Goal: Use online tool/utility

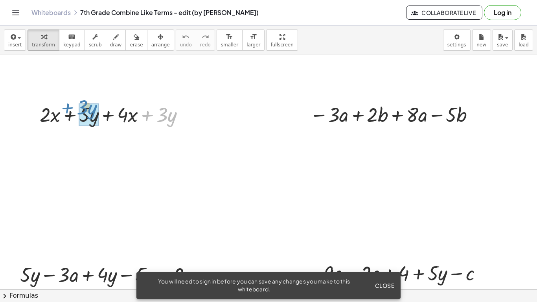
drag, startPoint x: 163, startPoint y: 115, endPoint x: 83, endPoint y: 109, distance: 80.0
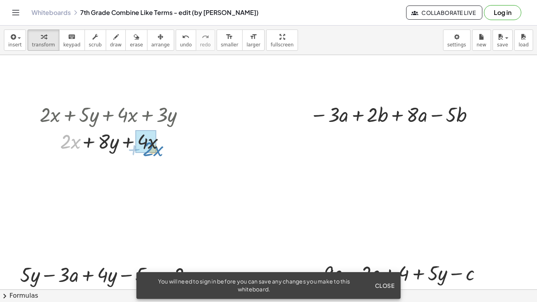
drag, startPoint x: 64, startPoint y: 138, endPoint x: 146, endPoint y: 145, distance: 82.4
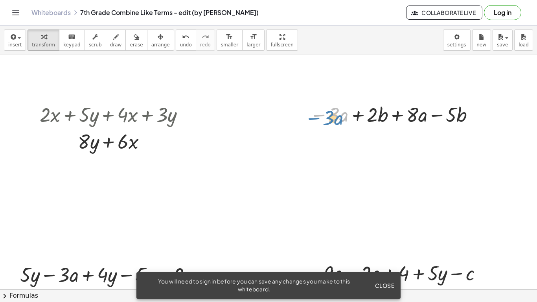
click at [331, 114] on div at bounding box center [393, 114] width 175 height 27
drag, startPoint x: 381, startPoint y: 116, endPoint x: 464, endPoint y: 114, distance: 82.5
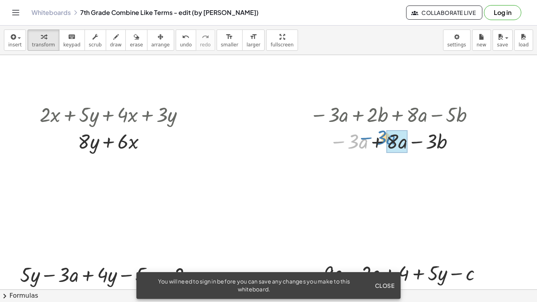
drag, startPoint x: 355, startPoint y: 146, endPoint x: 387, endPoint y: 141, distance: 32.2
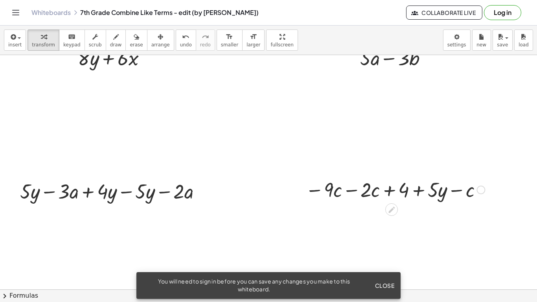
scroll to position [83, 0]
drag, startPoint x: 332, startPoint y: 190, endPoint x: 370, endPoint y: 190, distance: 38.1
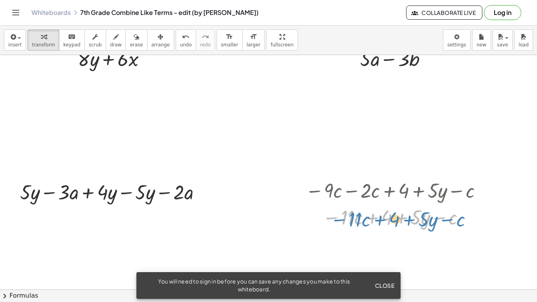
drag, startPoint x: 388, startPoint y: 215, endPoint x: 391, endPoint y: 212, distance: 4.7
click at [391, 212] on div at bounding box center [394, 216] width 187 height 27
drag, startPoint x: 385, startPoint y: 216, endPoint x: 394, endPoint y: 217, distance: 9.1
click at [394, 217] on div at bounding box center [394, 216] width 187 height 27
drag, startPoint x: 417, startPoint y: 217, endPoint x: 430, endPoint y: 213, distance: 13.4
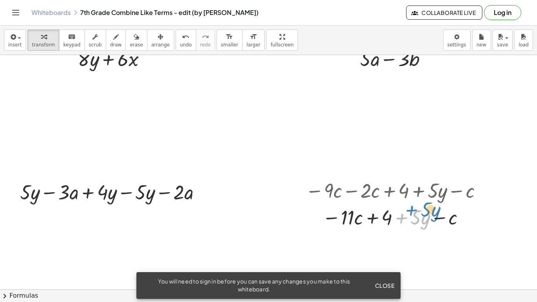
click at [430, 213] on div at bounding box center [394, 216] width 187 height 27
drag, startPoint x: 451, startPoint y: 218, endPoint x: 357, endPoint y: 217, distance: 93.9
click at [402, 216] on div at bounding box center [394, 216] width 187 height 27
drag, startPoint x: 431, startPoint y: 217, endPoint x: 416, endPoint y: 213, distance: 15.2
click at [416, 213] on div at bounding box center [394, 216] width 187 height 27
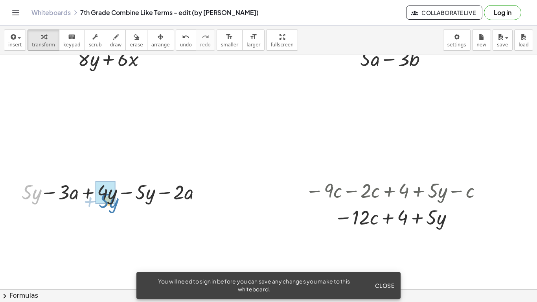
drag, startPoint x: 24, startPoint y: 193, endPoint x: 101, endPoint y: 200, distance: 77.8
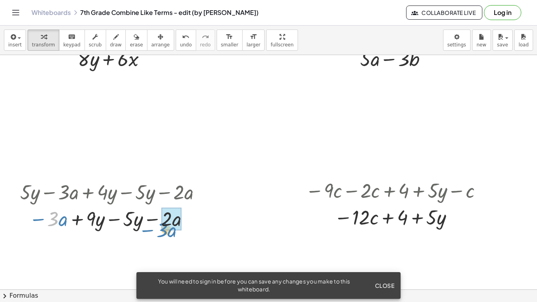
drag, startPoint x: 55, startPoint y: 218, endPoint x: 164, endPoint y: 226, distance: 109.5
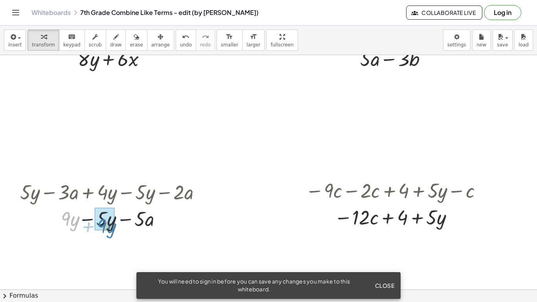
drag, startPoint x: 64, startPoint y: 215, endPoint x: 103, endPoint y: 221, distance: 38.7
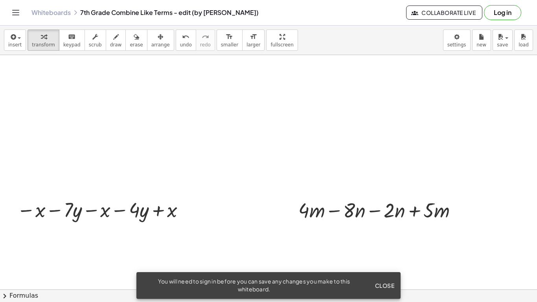
scroll to position [308, 0]
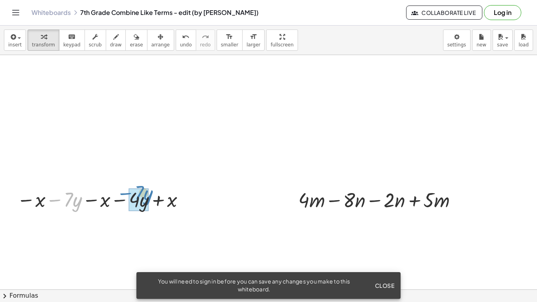
drag, startPoint x: 70, startPoint y: 198, endPoint x: 139, endPoint y: 191, distance: 69.5
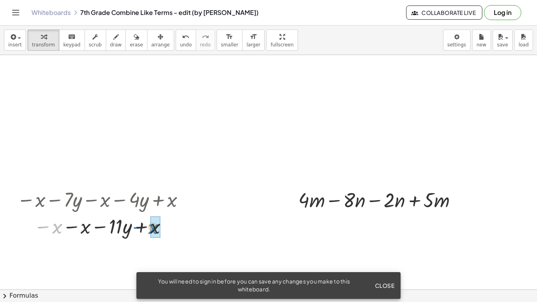
drag, startPoint x: 59, startPoint y: 222, endPoint x: 154, endPoint y: 222, distance: 95.5
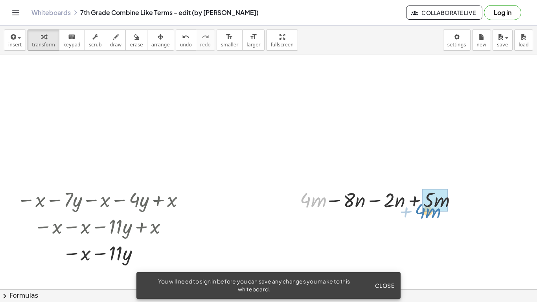
drag, startPoint x: 303, startPoint y: 196, endPoint x: 425, endPoint y: 201, distance: 121.9
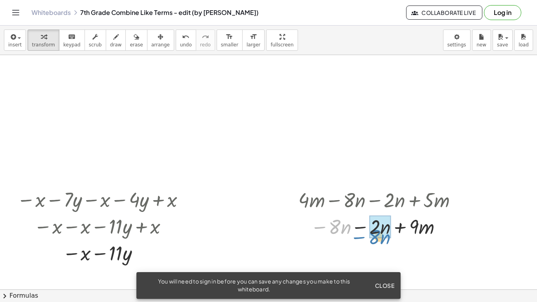
drag, startPoint x: 336, startPoint y: 220, endPoint x: 375, endPoint y: 230, distance: 40.5
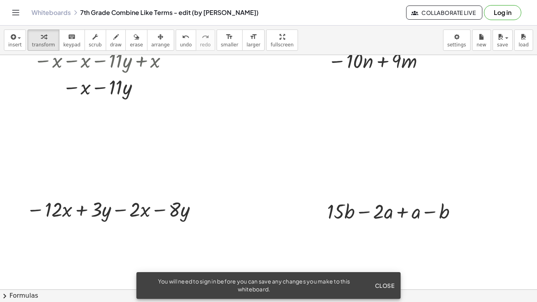
scroll to position [475, 0]
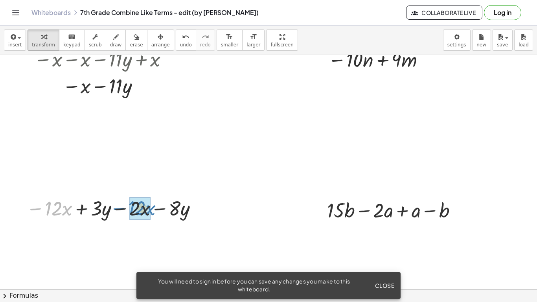
drag, startPoint x: 51, startPoint y: 207, endPoint x: 133, endPoint y: 207, distance: 82.1
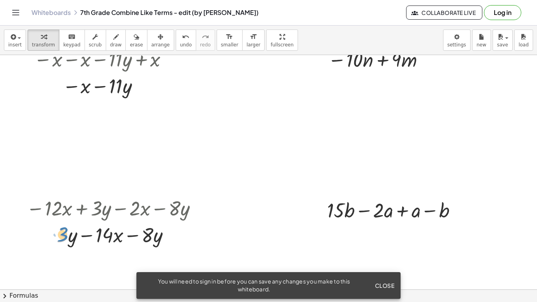
click at [66, 231] on div at bounding box center [113, 234] width 182 height 27
drag, startPoint x: 65, startPoint y: 232, endPoint x: 66, endPoint y: 238, distance: 6.4
click at [66, 238] on div at bounding box center [113, 234] width 182 height 27
drag, startPoint x: 147, startPoint y: 236, endPoint x: 150, endPoint y: 268, distance: 32.8
drag, startPoint x: 149, startPoint y: 231, endPoint x: 101, endPoint y: 238, distance: 47.7
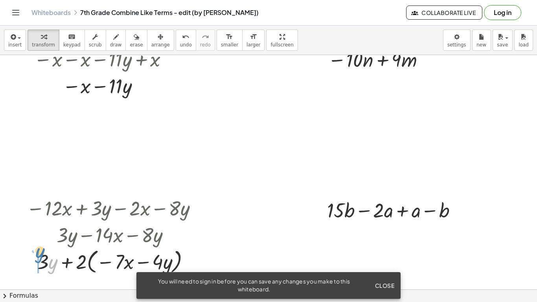
drag, startPoint x: 49, startPoint y: 259, endPoint x: 35, endPoint y: 249, distance: 16.6
click at [35, 249] on div at bounding box center [113, 261] width 182 height 30
click at [182, 39] on icon "undo" at bounding box center [185, 36] width 7 height 9
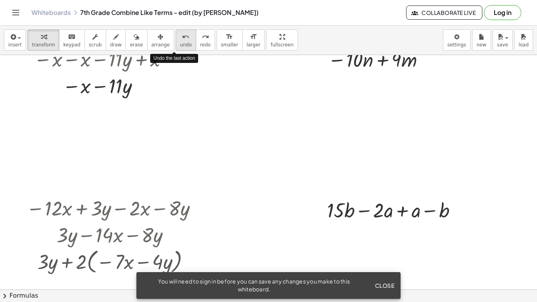
click at [182, 39] on icon "undo" at bounding box center [185, 36] width 7 height 9
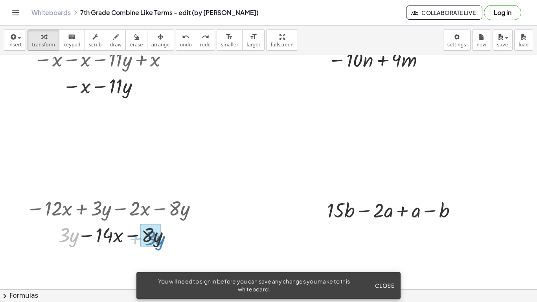
drag, startPoint x: 62, startPoint y: 231, endPoint x: 145, endPoint y: 233, distance: 82.1
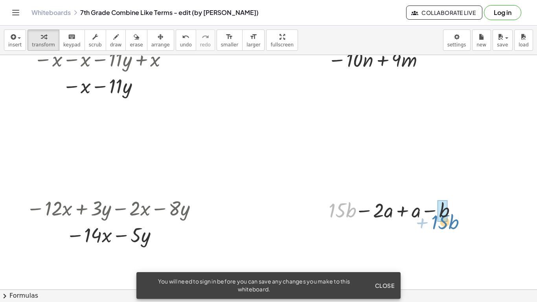
drag, startPoint x: 332, startPoint y: 207, endPoint x: 434, endPoint y: 219, distance: 102.4
click at [434, 219] on div at bounding box center [391, 209] width 141 height 27
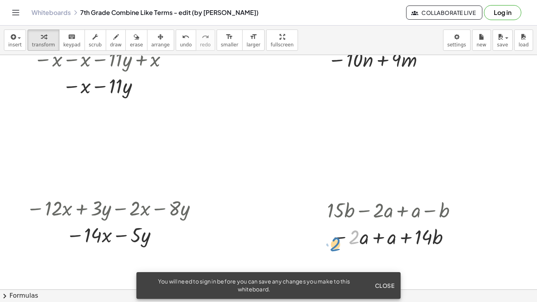
drag, startPoint x: 356, startPoint y: 236, endPoint x: 338, endPoint y: 242, distance: 18.5
click at [338, 242] on div at bounding box center [395, 236] width 144 height 27
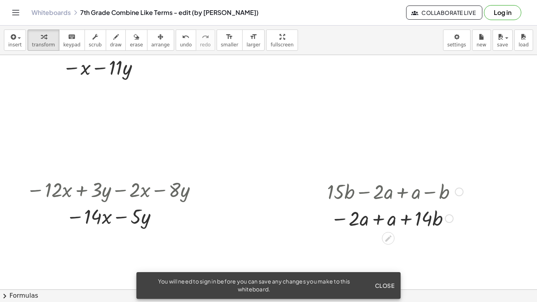
scroll to position [497, 0]
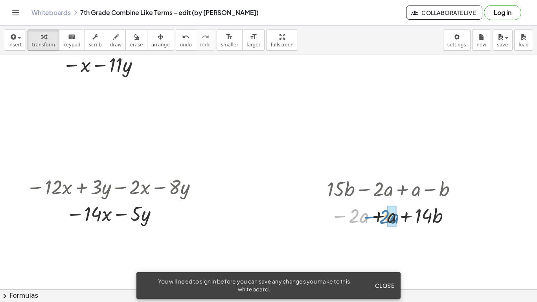
drag, startPoint x: 353, startPoint y: 210, endPoint x: 383, endPoint y: 210, distance: 30.6
click at [383, 210] on div at bounding box center [395, 215] width 144 height 27
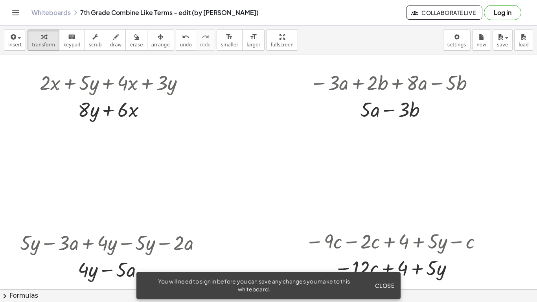
scroll to position [0, 0]
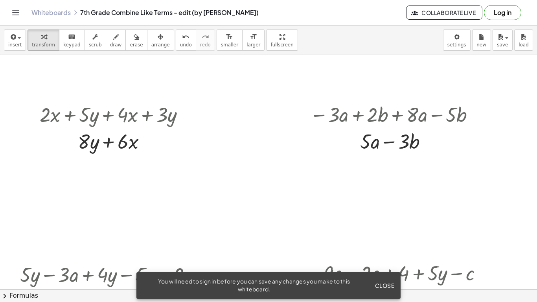
click at [392, 286] on span "Close" at bounding box center [384, 285] width 20 height 7
